Goal: Transaction & Acquisition: Book appointment/travel/reservation

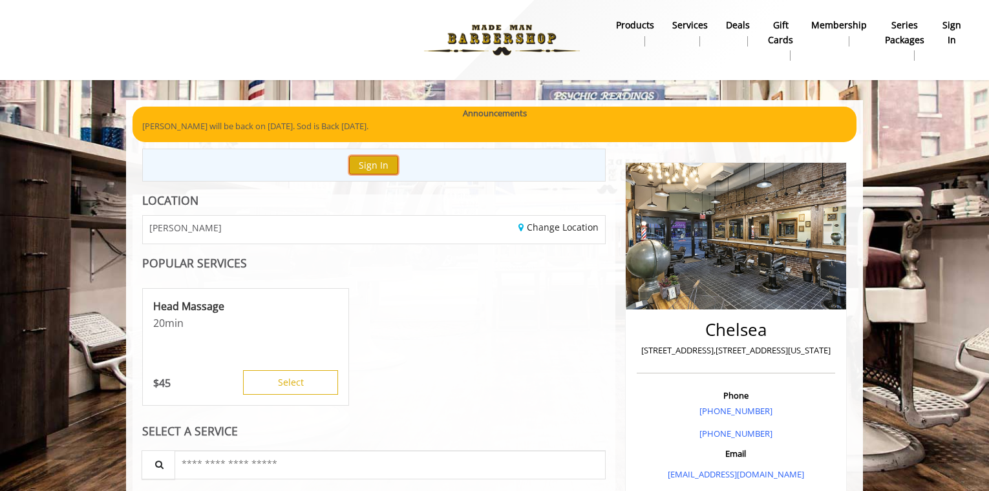
click at [388, 165] on button "Sign In" at bounding box center [373, 165] width 49 height 19
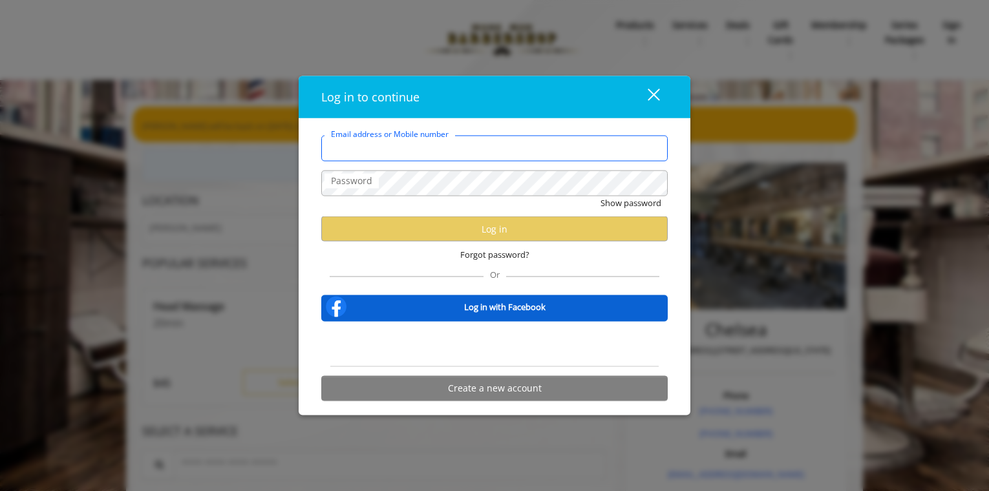
type input "**********"
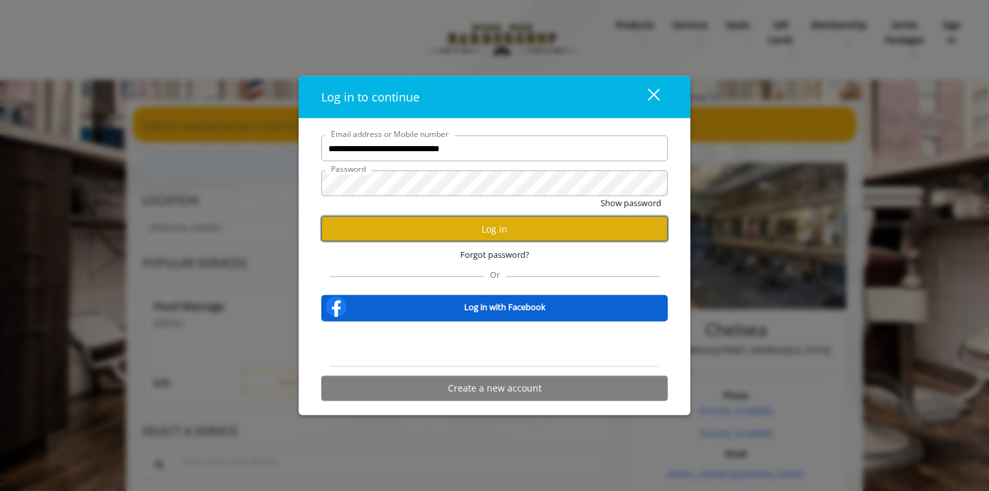
click at [476, 233] on button "Log in" at bounding box center [494, 229] width 346 height 25
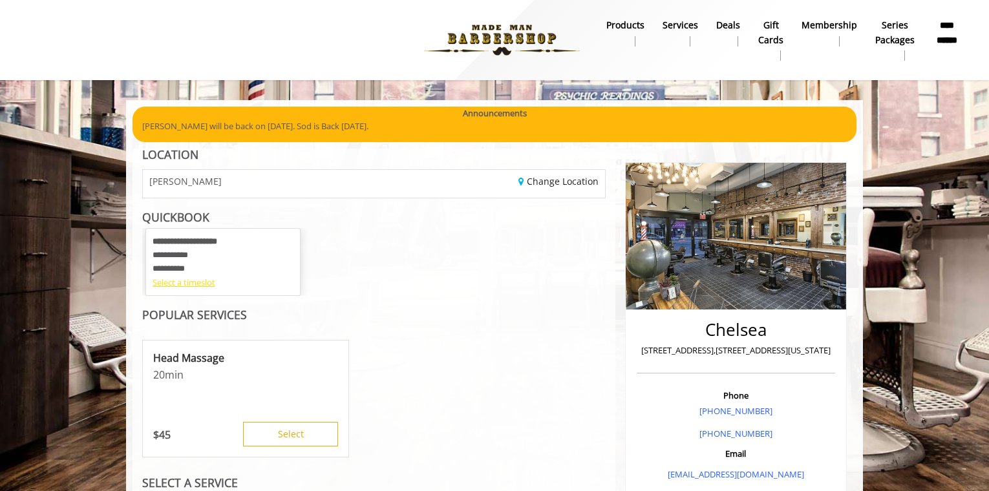
click at [202, 285] on div "Select a timeslot" at bounding box center [223, 283] width 141 height 14
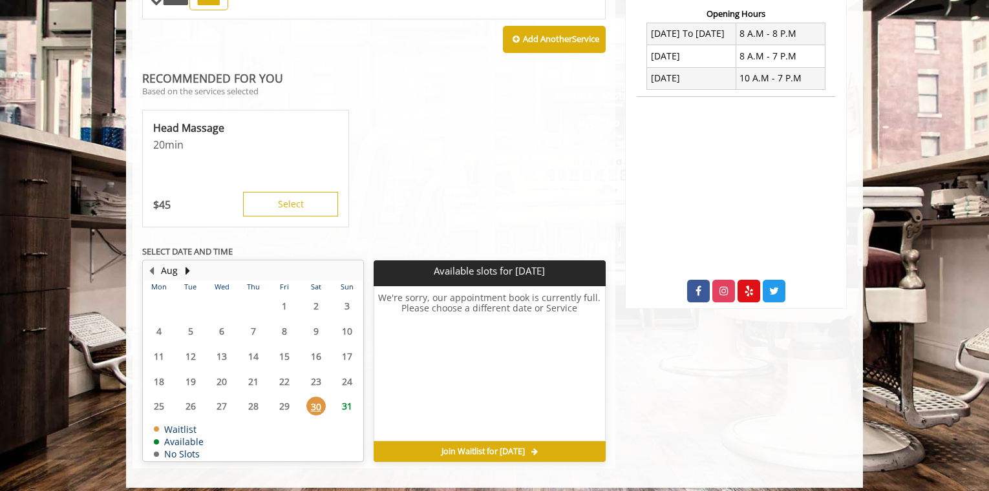
scroll to position [506, 0]
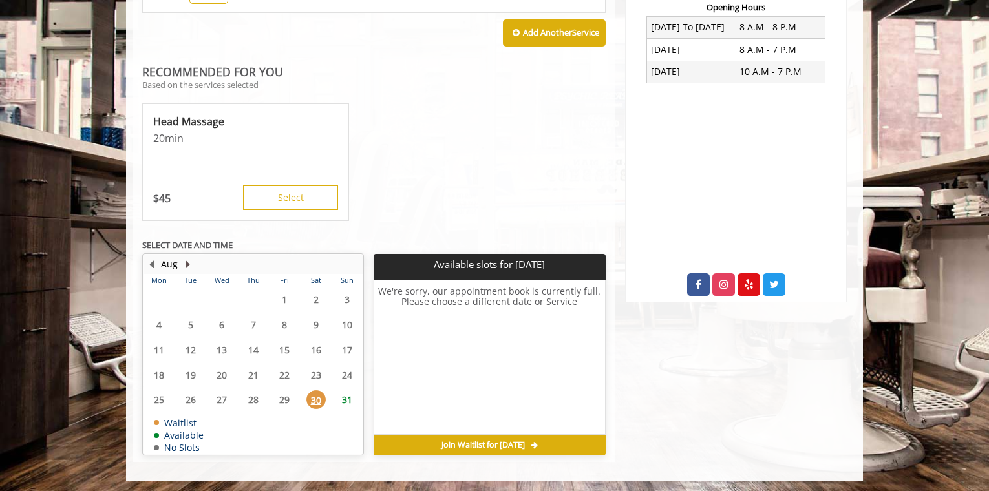
click at [187, 263] on button "Next Month" at bounding box center [187, 264] width 10 height 14
click at [156, 263] on button "Previous Month" at bounding box center [151, 264] width 10 height 14
click at [189, 259] on button "Next Month" at bounding box center [187, 264] width 10 height 14
click at [218, 320] on span "10" at bounding box center [221, 324] width 19 height 19
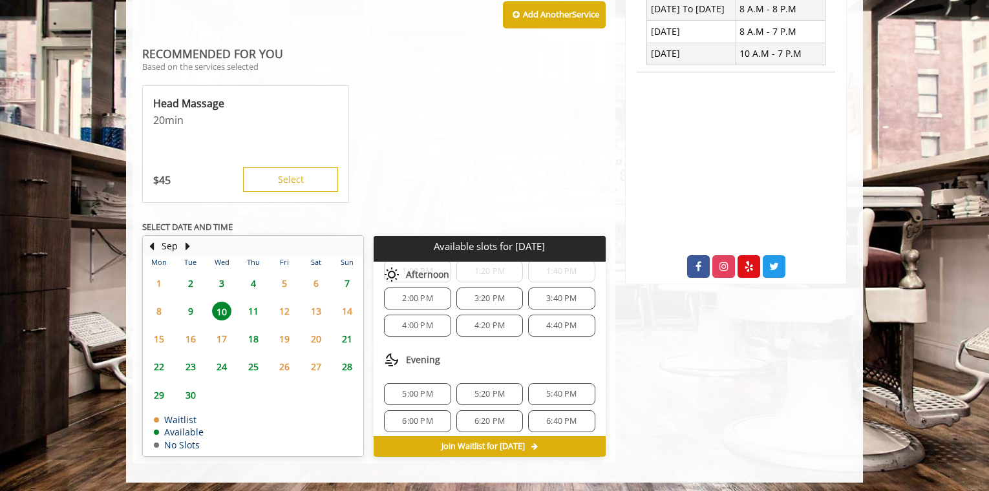
scroll to position [525, 0]
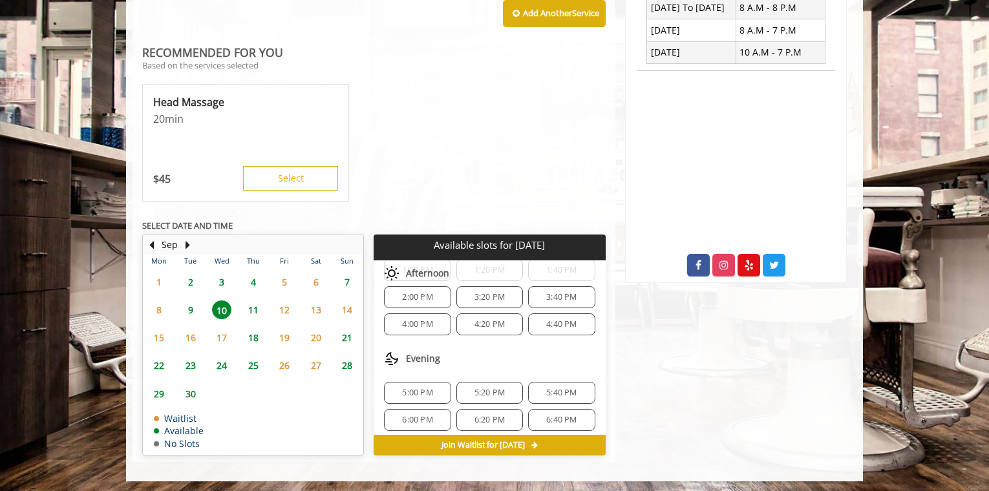
click at [547, 415] on span "6:40 PM" at bounding box center [561, 420] width 30 height 10
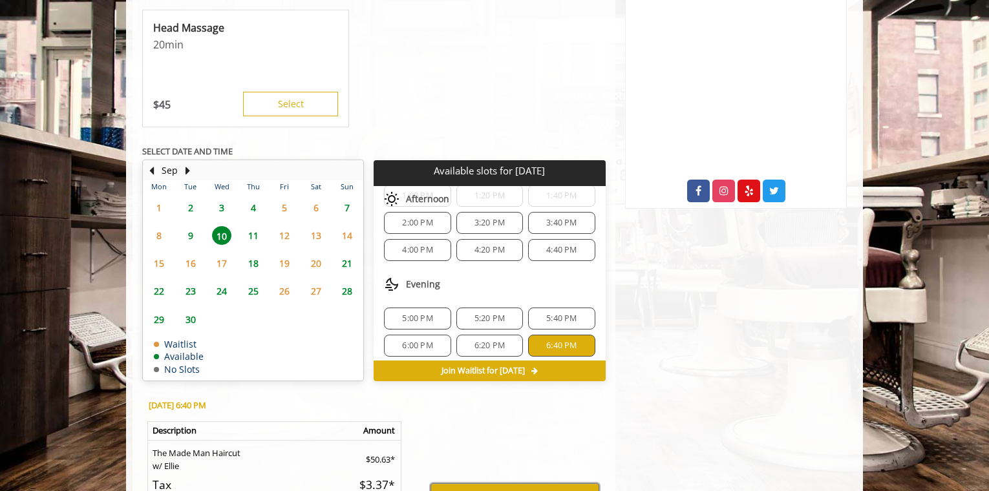
scroll to position [592, 0]
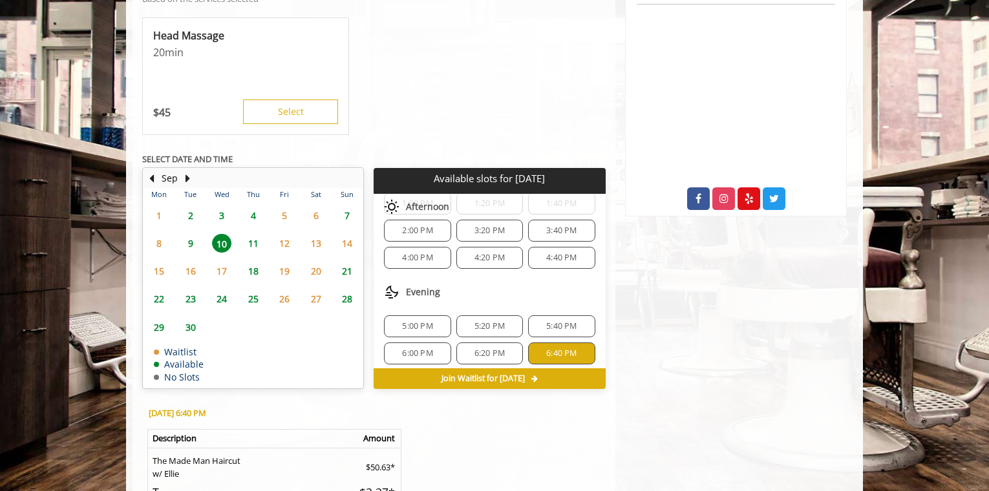
click at [255, 212] on span "4" at bounding box center [253, 215] width 19 height 19
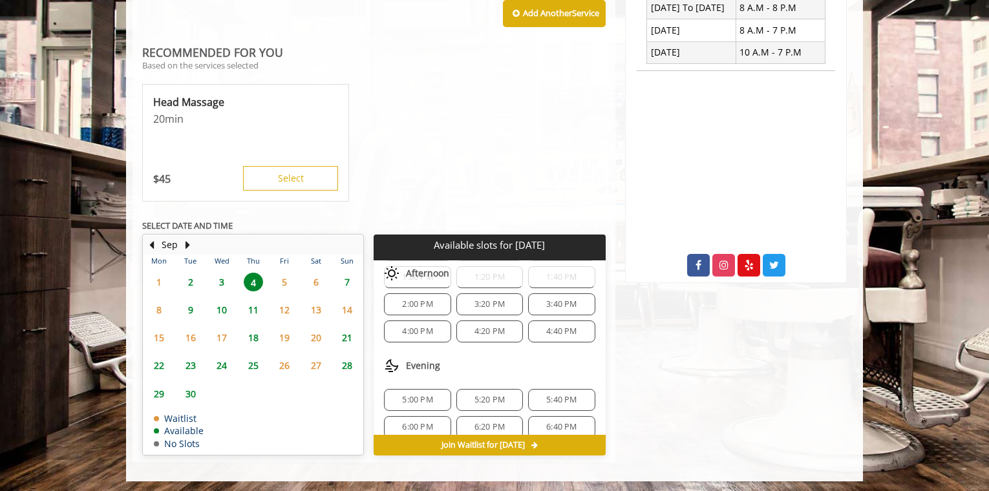
scroll to position [207, 0]
click at [434, 327] on span "4:00 PM" at bounding box center [417, 332] width 55 height 10
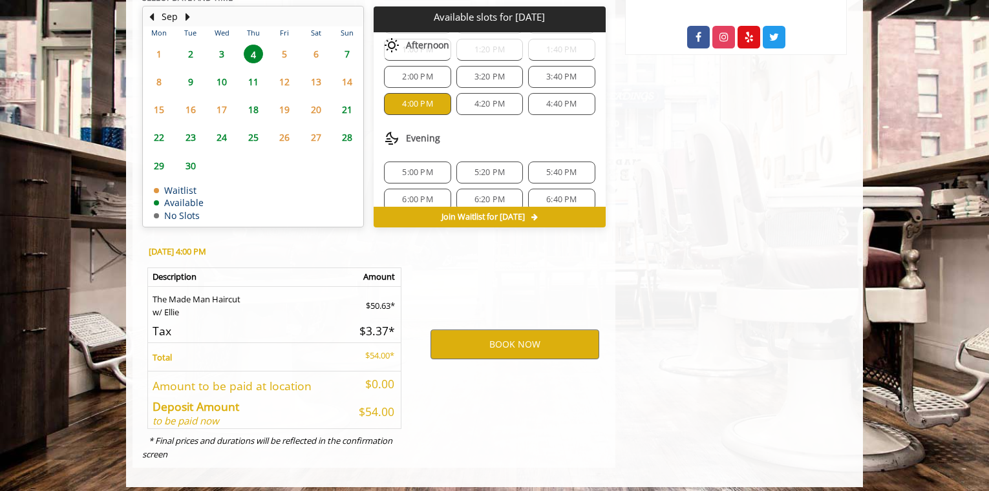
scroll to position [758, 0]
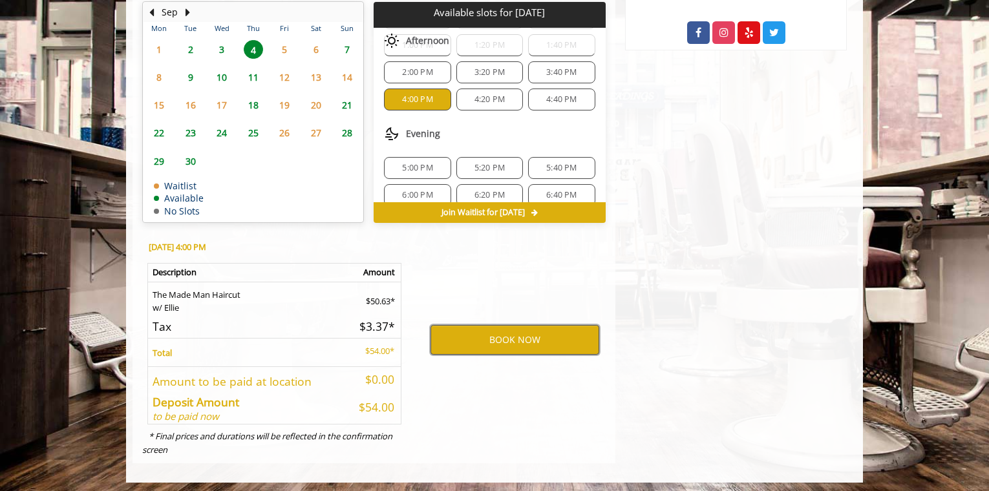
click at [482, 342] on button "BOOK NOW" at bounding box center [514, 340] width 169 height 30
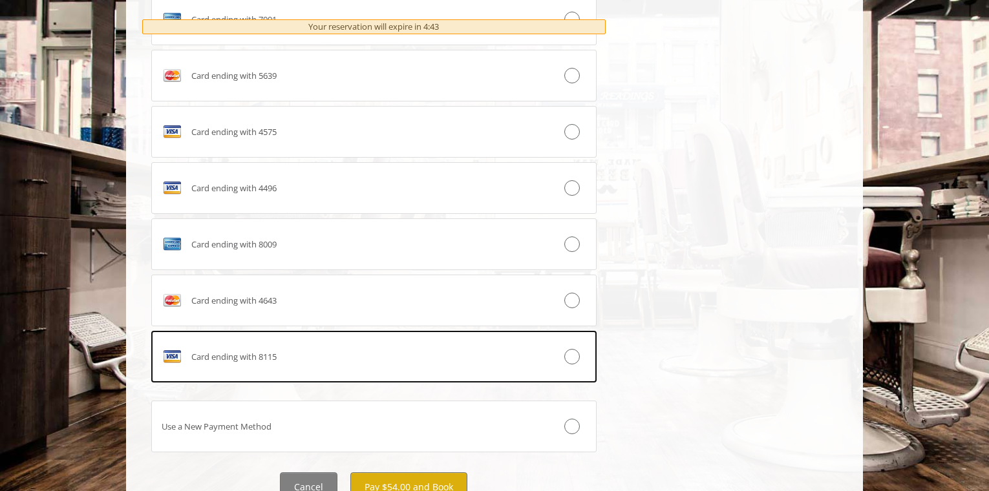
scroll to position [883, 0]
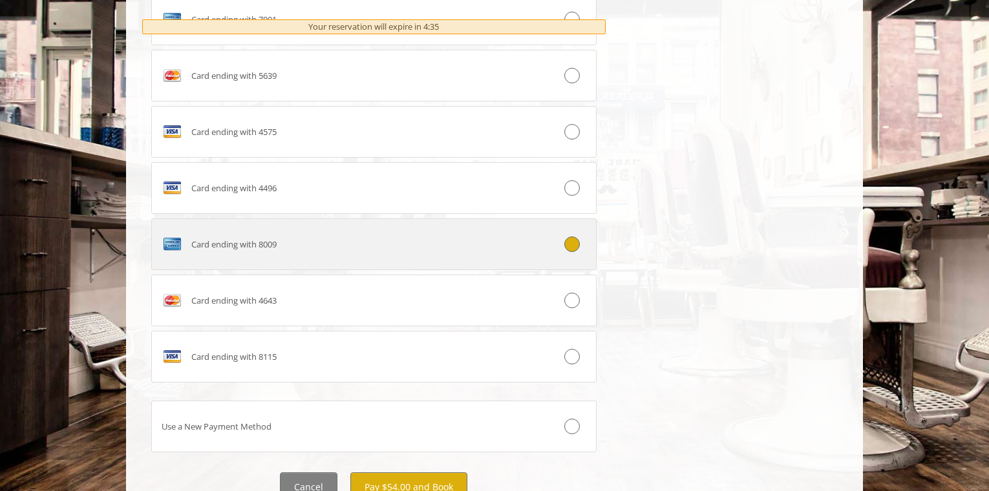
click at [585, 248] on div at bounding box center [559, 245] width 74 height 16
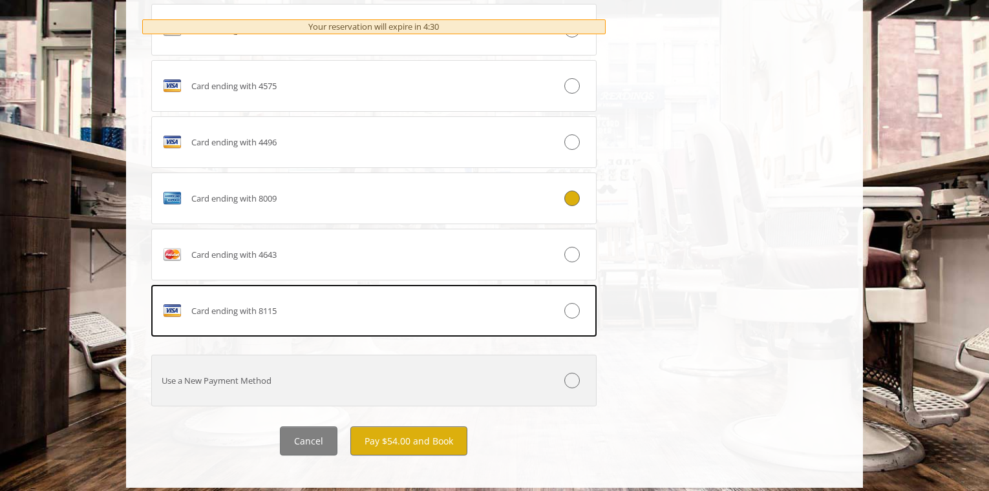
scroll to position [930, 0]
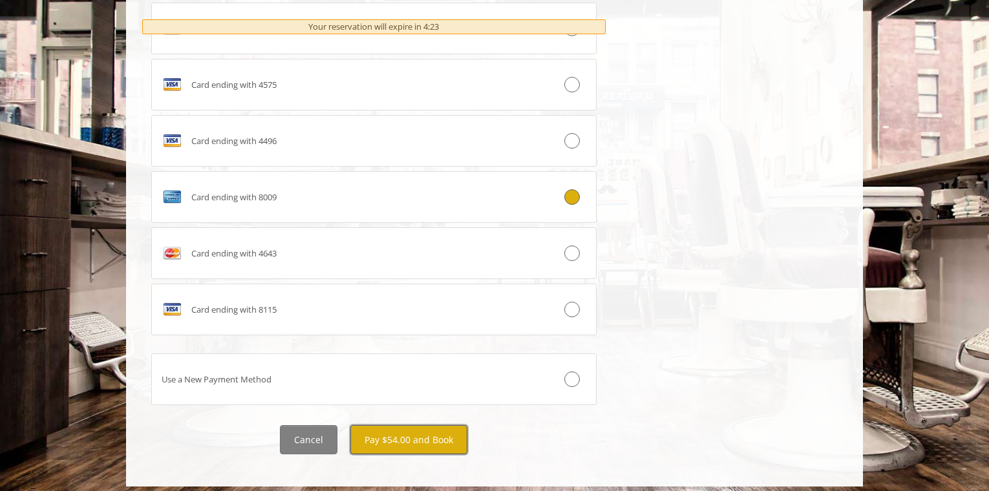
click at [419, 436] on button "Pay $54.00 and Book" at bounding box center [408, 439] width 117 height 29
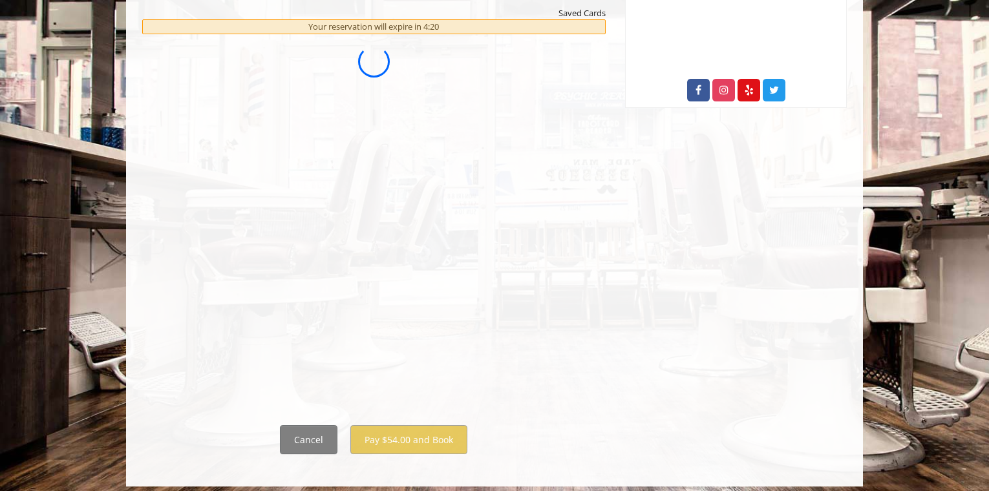
scroll to position [0, 0]
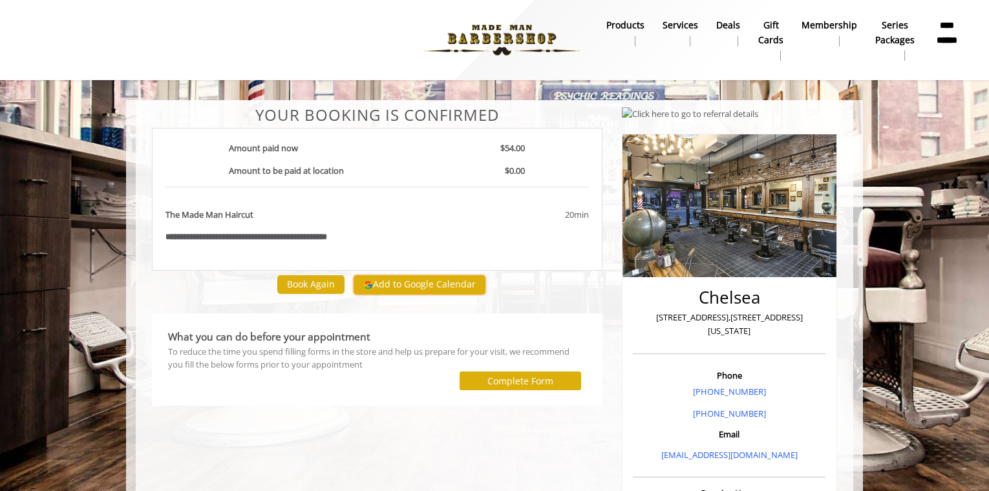
click at [425, 285] on button "Add to Google Calendar" at bounding box center [420, 284] width 132 height 19
